Goal: Transaction & Acquisition: Purchase product/service

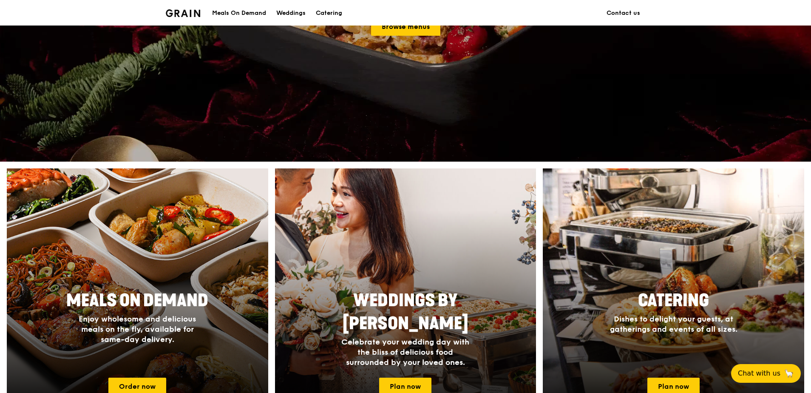
scroll to position [255, 0]
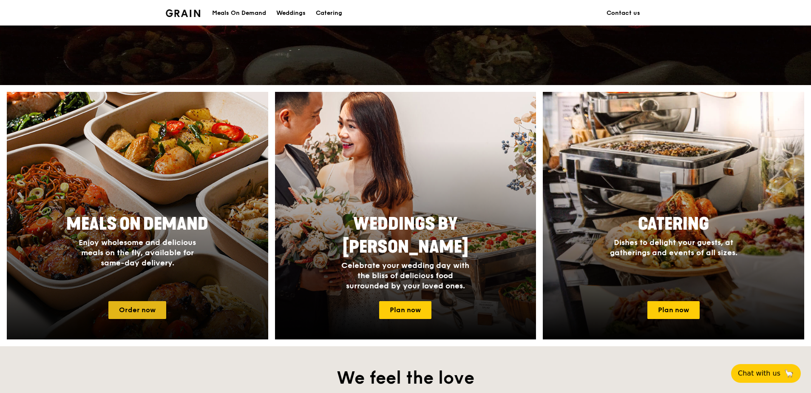
click at [124, 301] on link "Order now" at bounding box center [137, 310] width 58 height 18
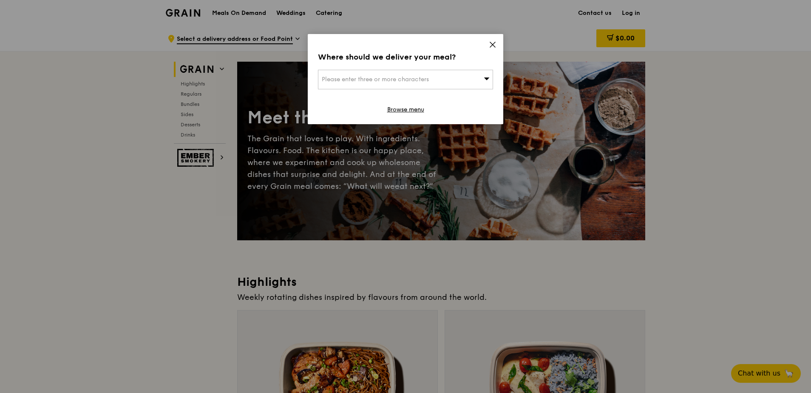
click at [484, 78] on icon at bounding box center [487, 78] width 6 height 6
click at [435, 81] on input "search" at bounding box center [405, 79] width 174 height 19
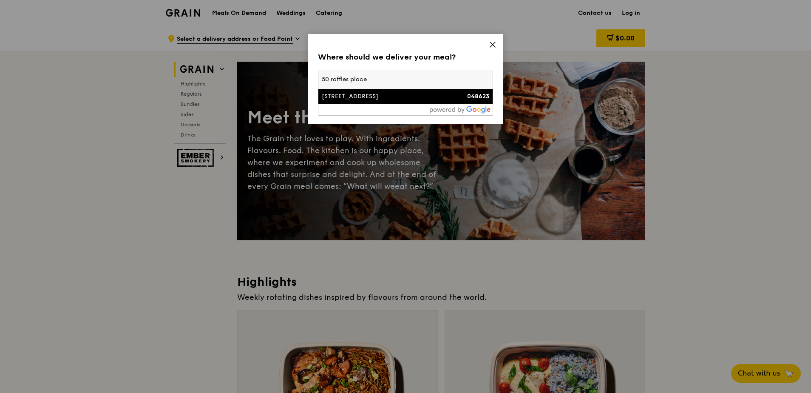
type input "50 raffles place"
click at [399, 92] on li "[STREET_ADDRESS] 048623" at bounding box center [405, 96] width 174 height 15
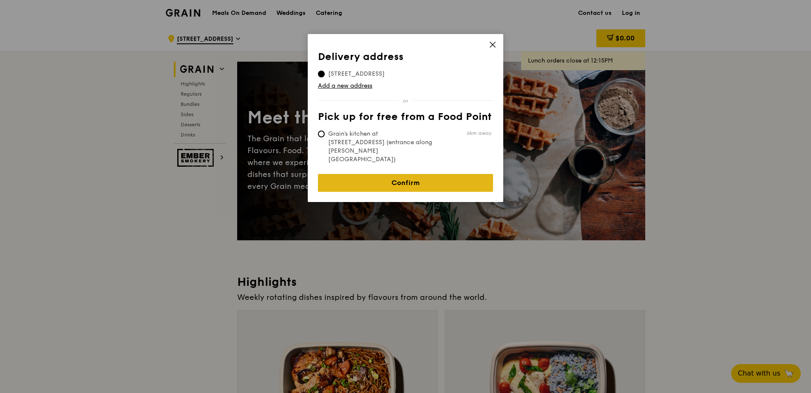
click at [407, 174] on link "Confirm" at bounding box center [405, 183] width 175 height 18
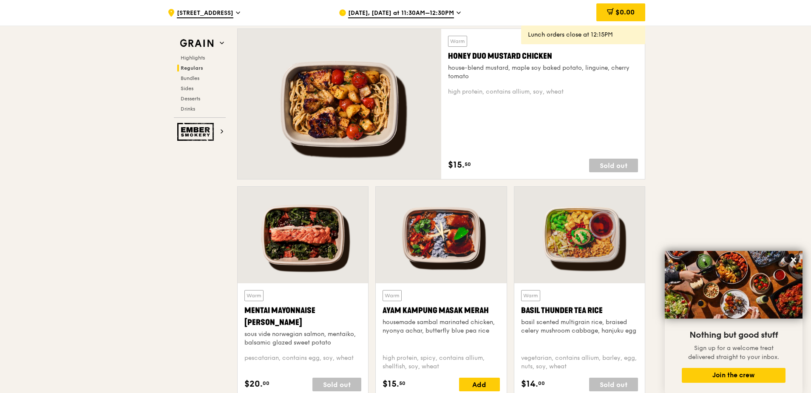
scroll to position [595, 0]
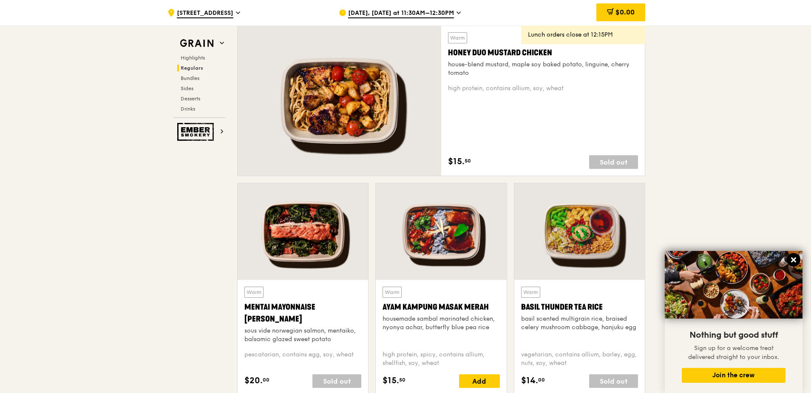
click at [794, 261] on icon at bounding box center [793, 259] width 5 height 5
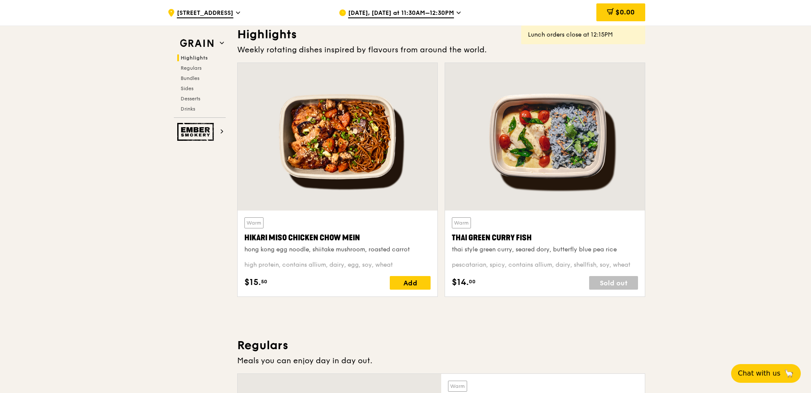
scroll to position [246, 0]
click at [451, 9] on span "[DATE], [DATE] at 11:30AM–12:30PM" at bounding box center [401, 13] width 106 height 9
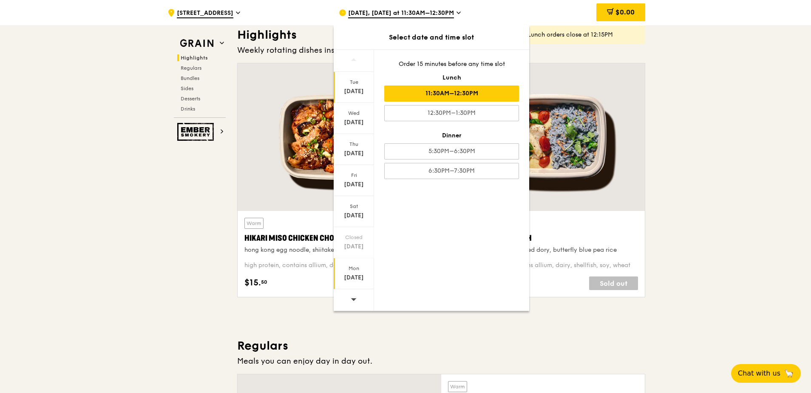
scroll to position [289, 0]
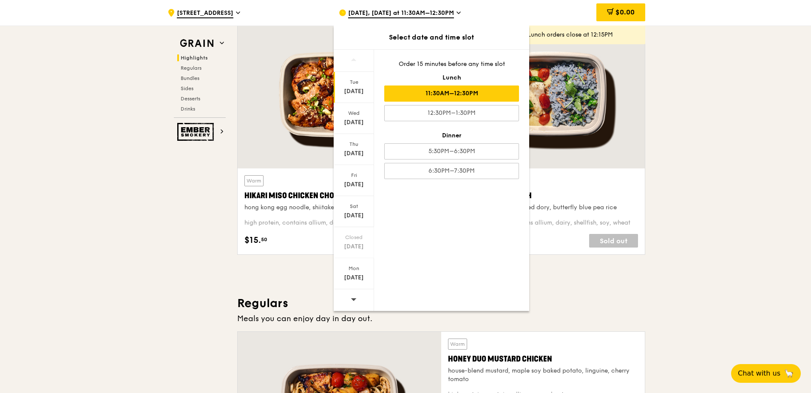
click at [352, 294] on span at bounding box center [354, 299] width 6 height 20
click at [358, 89] on div "[DATE]" at bounding box center [354, 91] width 38 height 8
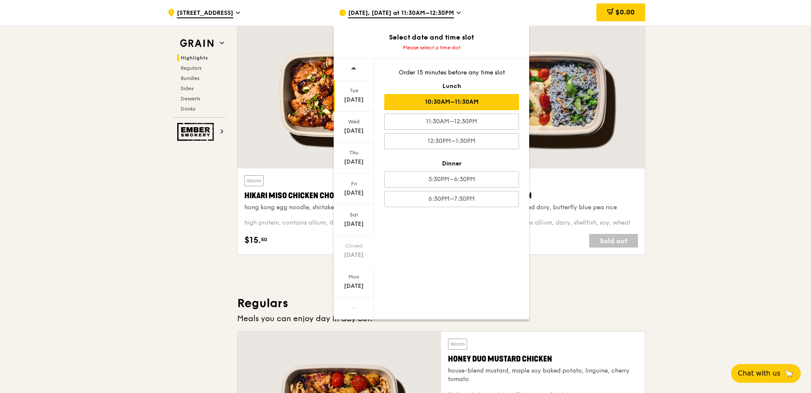
click at [500, 99] on div "10:30AM–11:30AM" at bounding box center [451, 102] width 135 height 16
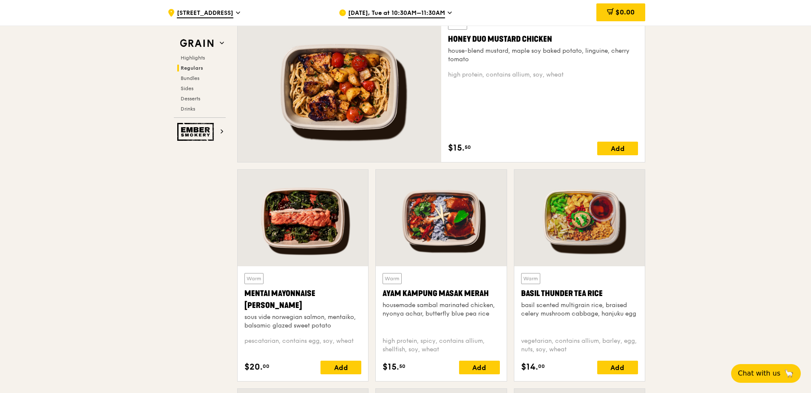
scroll to position [637, 0]
